Goal: Register for event/course

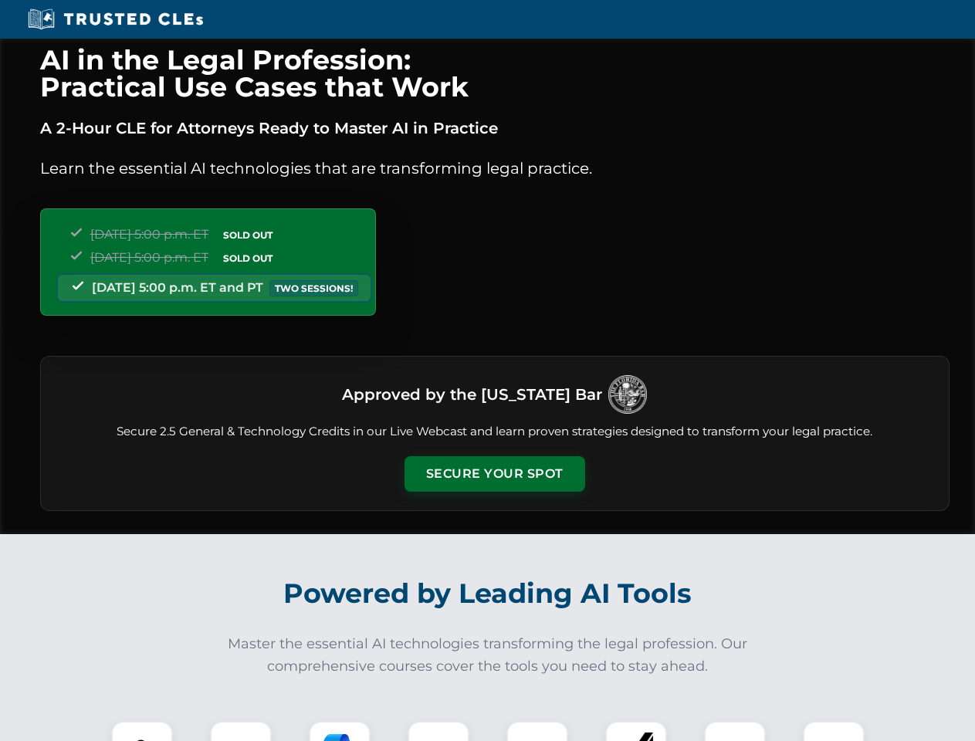
click at [494, 474] on button "Secure Your Spot" at bounding box center [495, 474] width 181 height 36
click at [142, 731] on img at bounding box center [142, 752] width 45 height 45
